Goal: Information Seeking & Learning: Learn about a topic

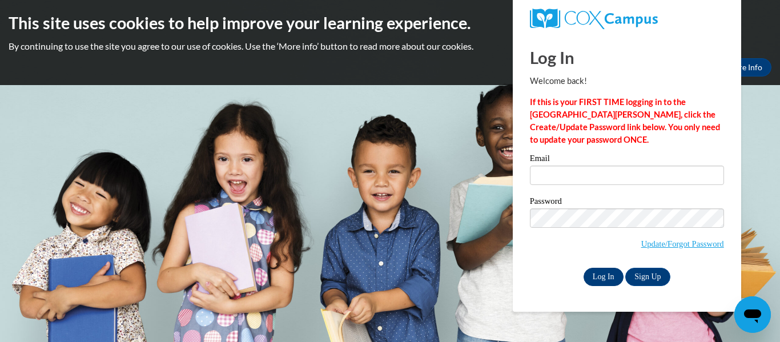
type input "adover@stpaulptc.org"
click at [601, 280] on input "Log In" at bounding box center [603, 277] width 40 height 18
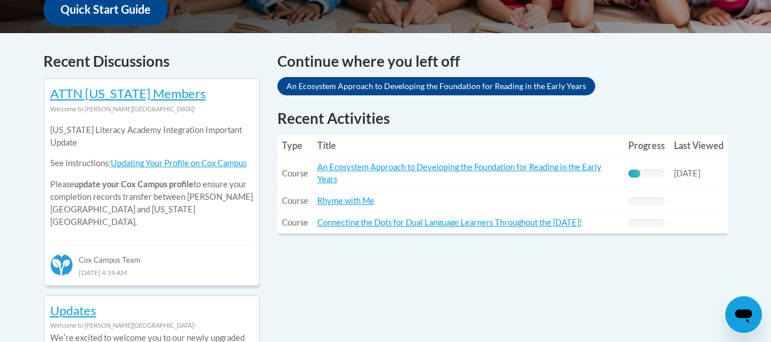
scroll to position [456, 0]
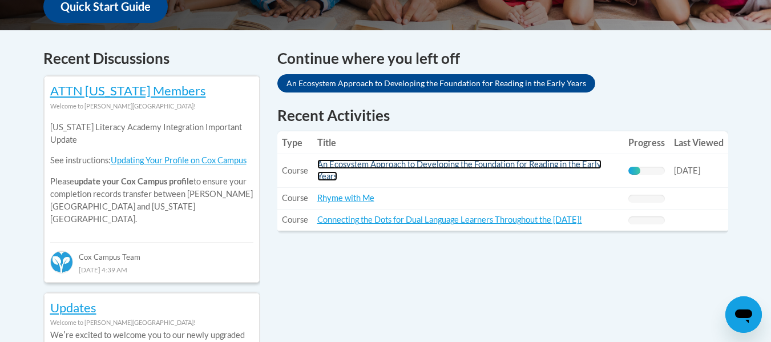
click at [458, 164] on link "An Ecosystem Approach to Developing the Foundation for Reading in the Early Yea…" at bounding box center [459, 170] width 284 height 22
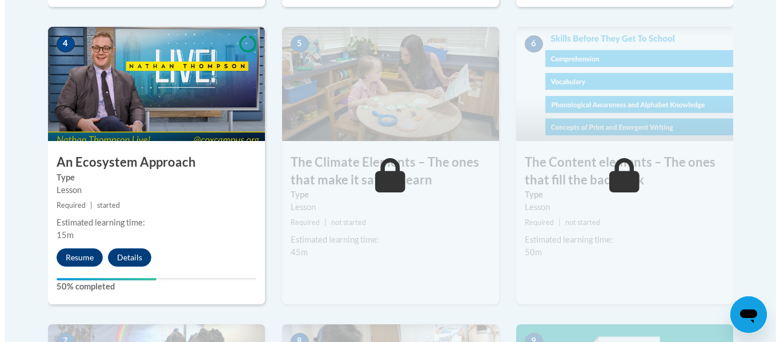
scroll to position [707, 0]
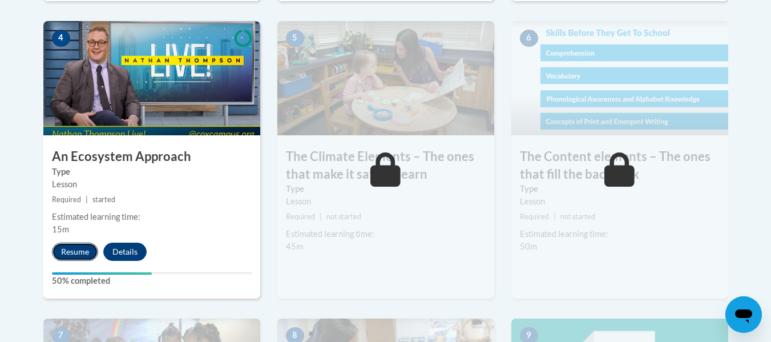
click at [82, 251] on button "Resume" at bounding box center [75, 252] width 46 height 18
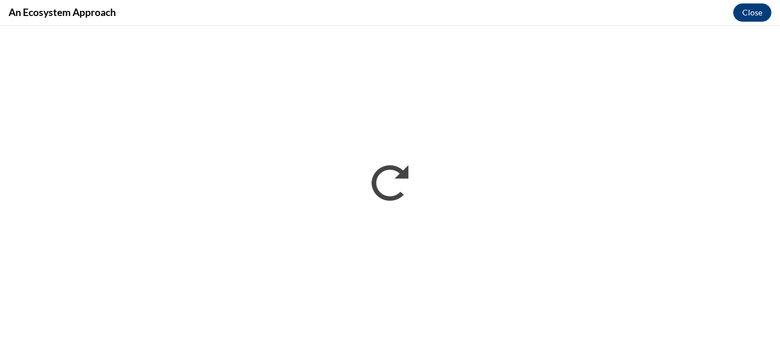
scroll to position [0, 0]
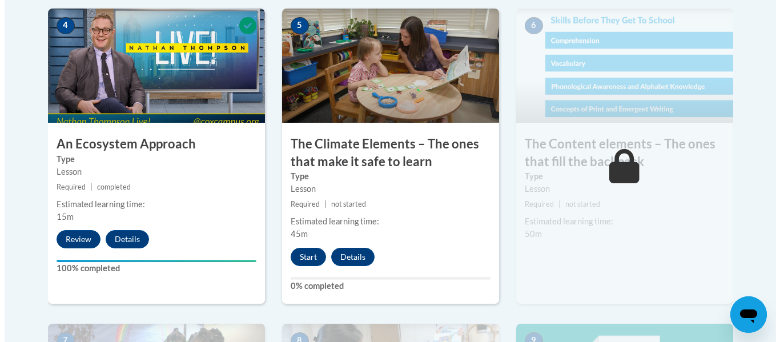
scroll to position [734, 0]
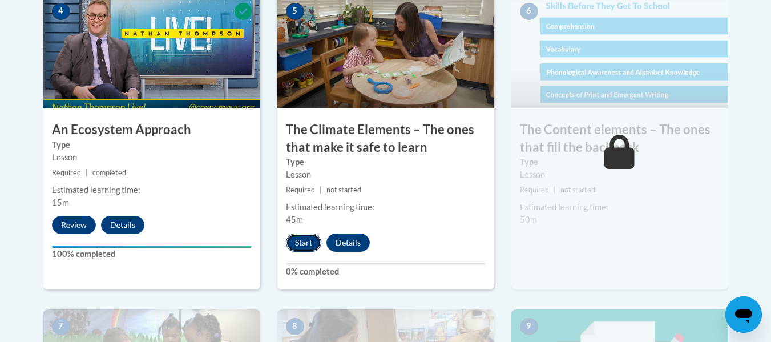
click at [302, 248] on button "Start" at bounding box center [303, 242] width 35 height 18
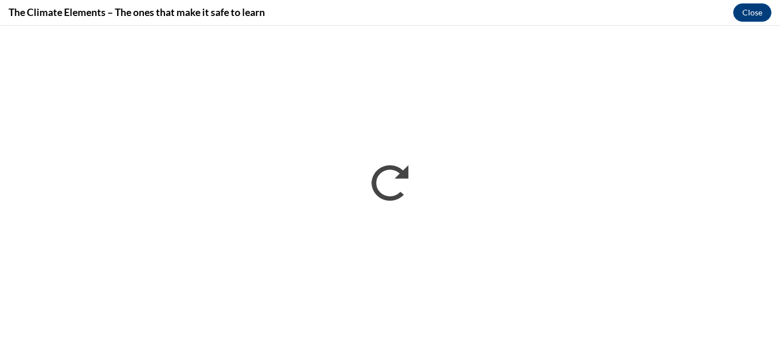
scroll to position [0, 0]
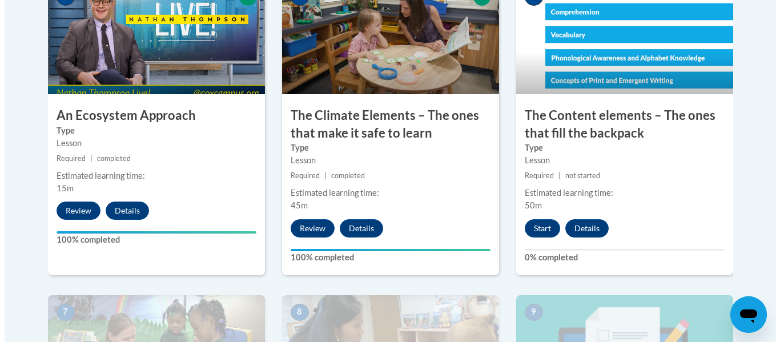
scroll to position [754, 0]
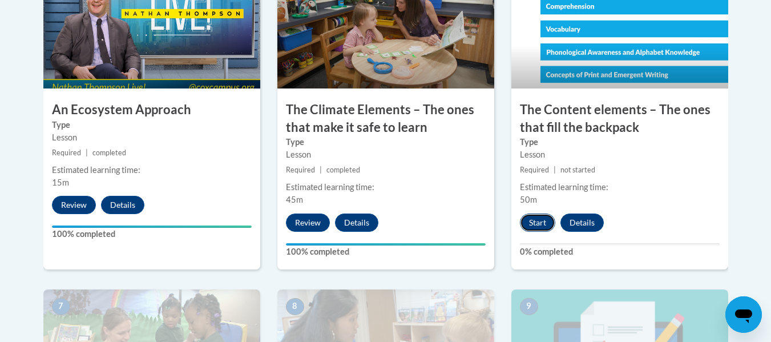
click at [535, 227] on button "Start" at bounding box center [537, 223] width 35 height 18
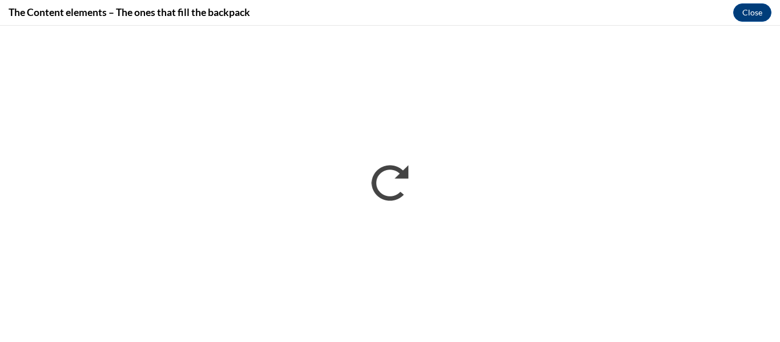
scroll to position [0, 0]
